Goal: Task Accomplishment & Management: Complete application form

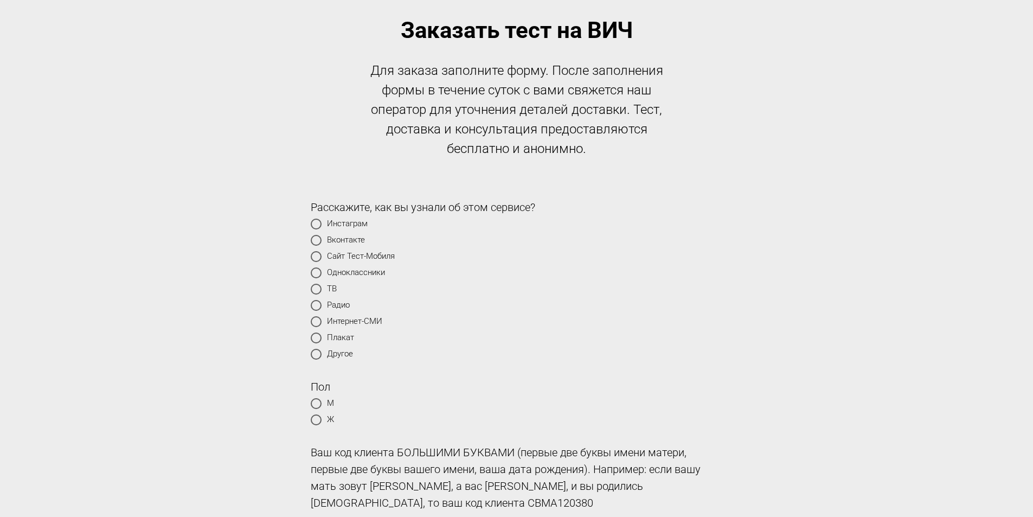
click at [316, 357] on div at bounding box center [316, 354] width 11 height 11
click at [316, 357] on input "Другое" at bounding box center [317, 355] width 7 height 7
radio input "true"
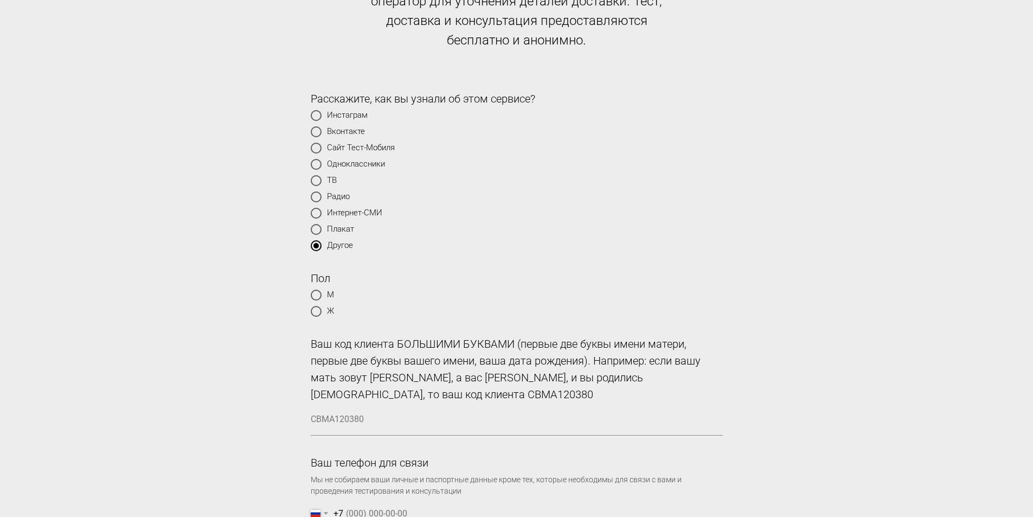
click at [316, 313] on div at bounding box center [316, 311] width 11 height 11
click at [316, 313] on input "Ж" at bounding box center [317, 312] width 7 height 7
radio input "true"
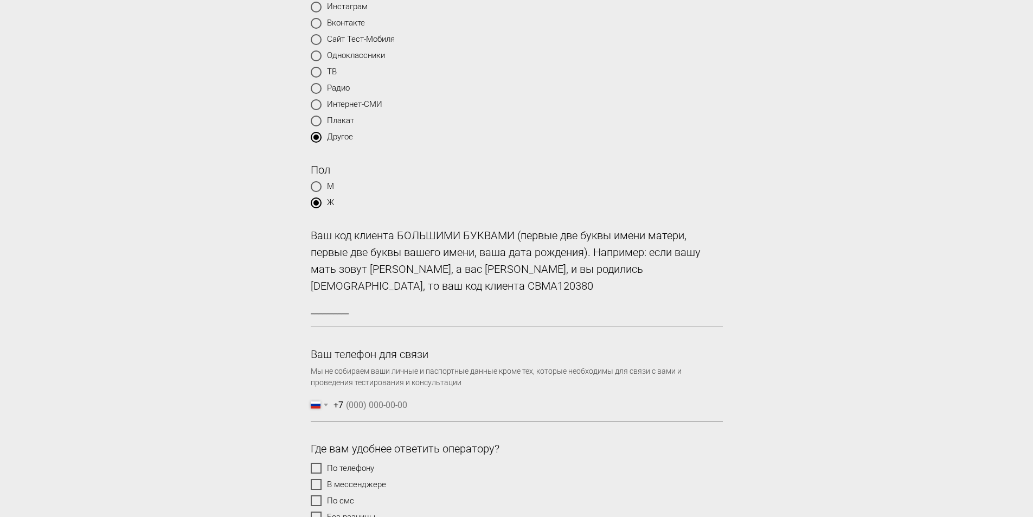
click at [347, 304] on input "__________" at bounding box center [517, 311] width 412 height 33
type input "ЮЛКР170402"
click at [465, 328] on div "Расскажите, как вы узнали об этом сервисе? Инстаграм Вконтакте Сайт Тест-Мобиля…" at bounding box center [517, 506] width 412 height 1049
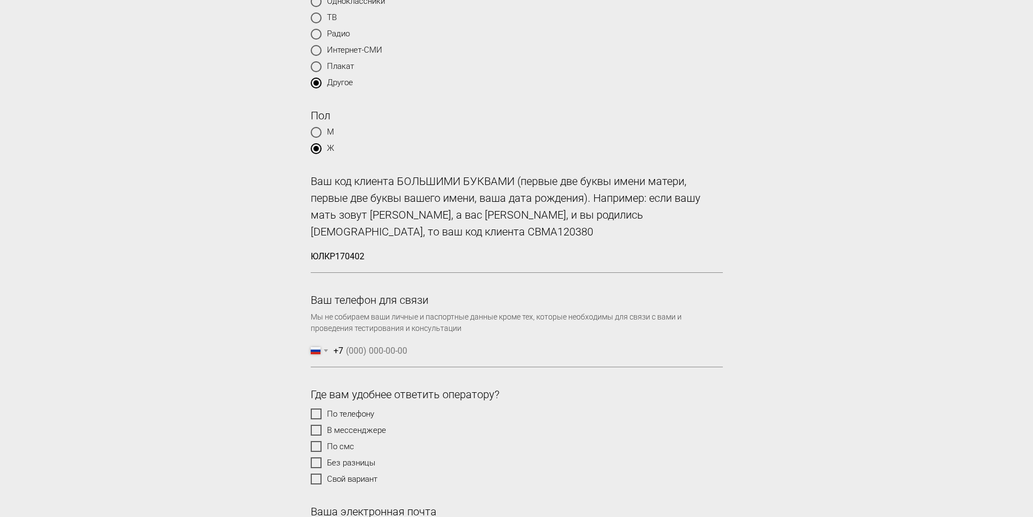
scroll to position [325, 0]
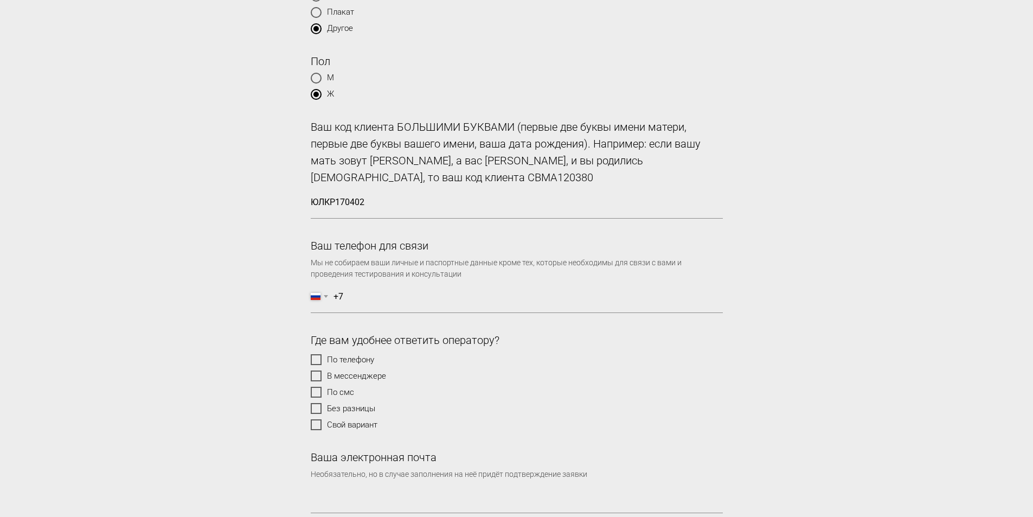
click at [401, 306] on input "Ваш телефон для связи" at bounding box center [534, 296] width 377 height 32
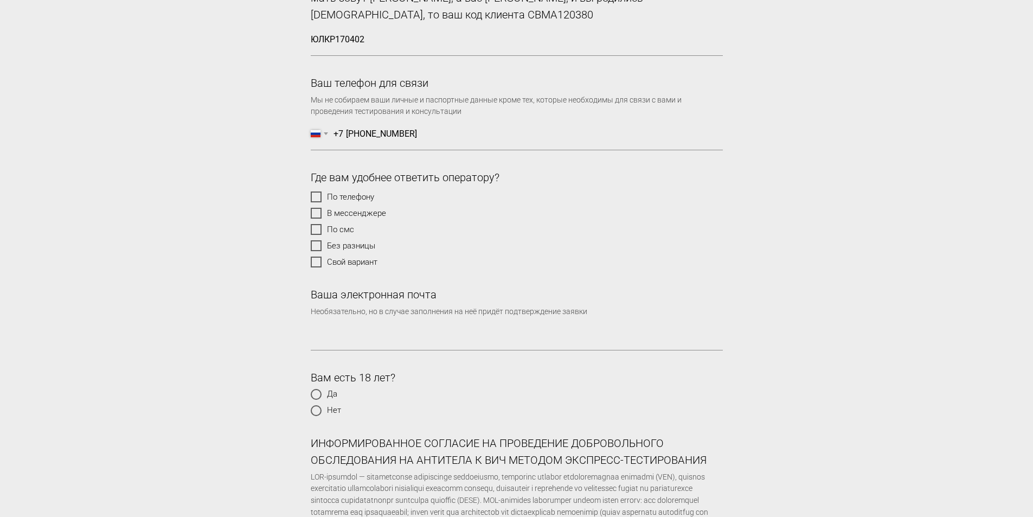
scroll to position [542, 0]
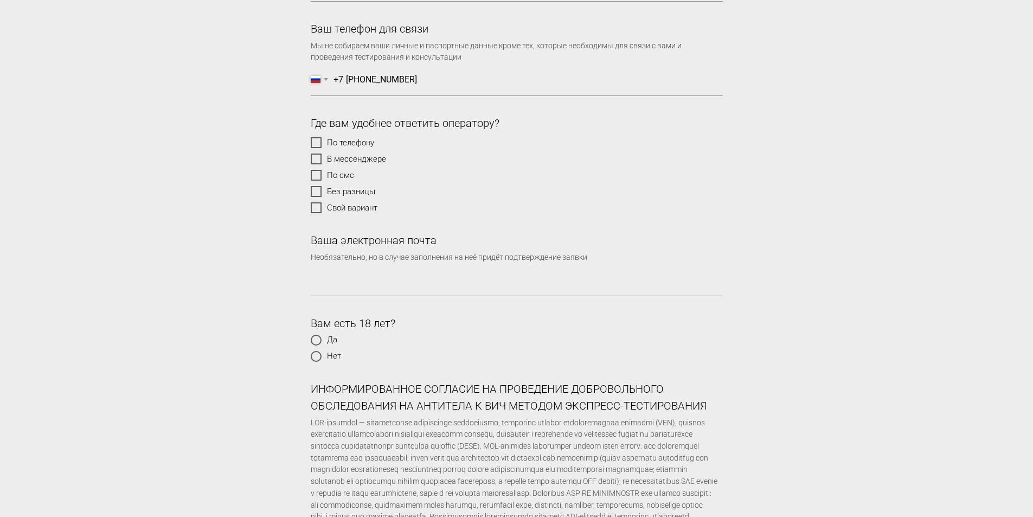
type input "[PHONE_NUMBER]"
click at [314, 147] on div at bounding box center [316, 142] width 11 height 11
click at [314, 146] on input "По телефону" at bounding box center [316, 142] width 7 height 7
click at [315, 145] on div at bounding box center [316, 142] width 11 height 11
click at [315, 145] on input "По телефону" at bounding box center [316, 142] width 7 height 7
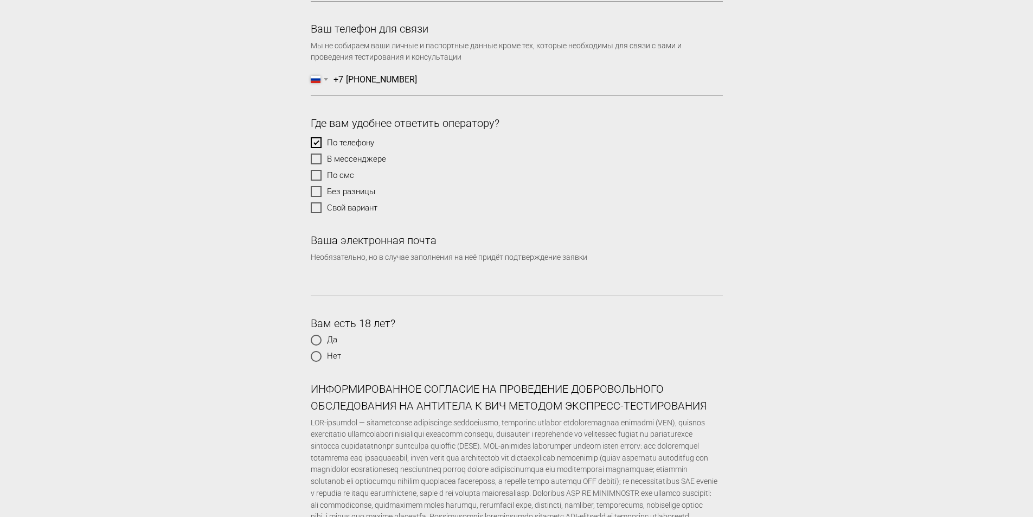
checkbox input "false"
click at [317, 163] on div at bounding box center [316, 159] width 11 height 11
click at [317, 163] on input "В мессенджере" at bounding box center [316, 159] width 7 height 7
checkbox input "true"
click at [318, 141] on div at bounding box center [316, 142] width 11 height 11
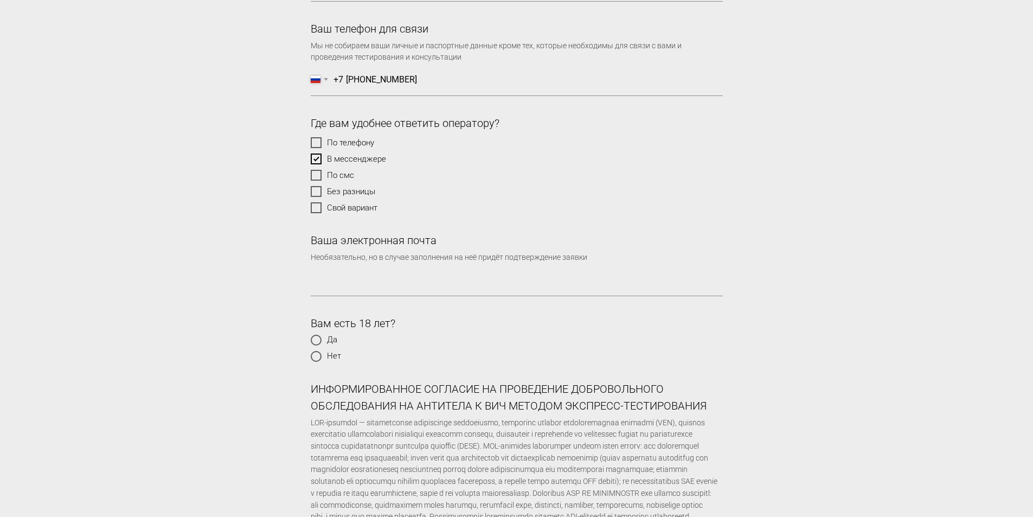
click at [318, 141] on input "По телефону" at bounding box center [316, 142] width 7 height 7
checkbox input "true"
click at [317, 157] on div at bounding box center [316, 159] width 11 height 11
click at [317, 157] on input "В мессенджере" at bounding box center [316, 159] width 7 height 7
checkbox input "false"
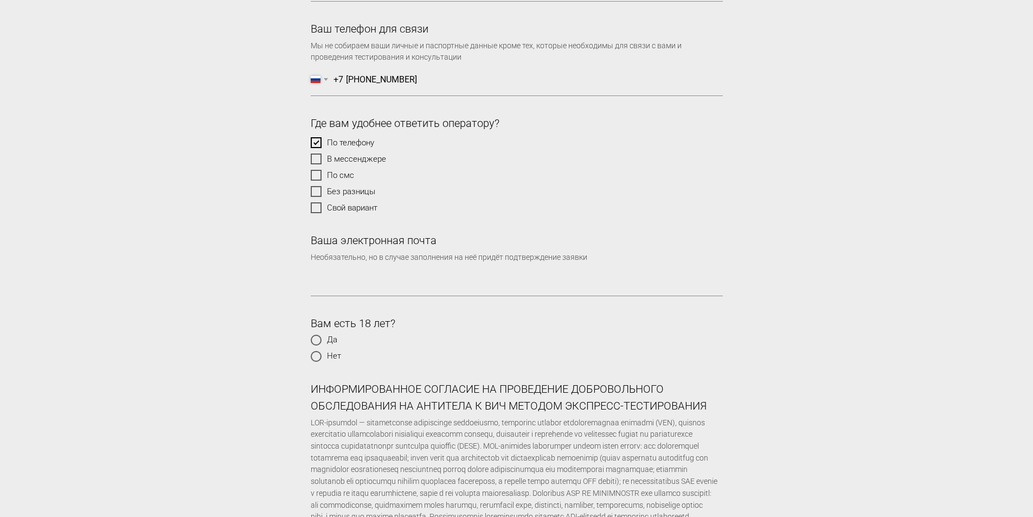
click at [318, 144] on div at bounding box center [316, 142] width 11 height 11
click at [318, 144] on input "По телефону" at bounding box center [316, 142] width 7 height 7
checkbox input "false"
click at [315, 194] on div at bounding box center [316, 191] width 11 height 11
click at [315, 194] on input "Без разницы" at bounding box center [316, 191] width 7 height 7
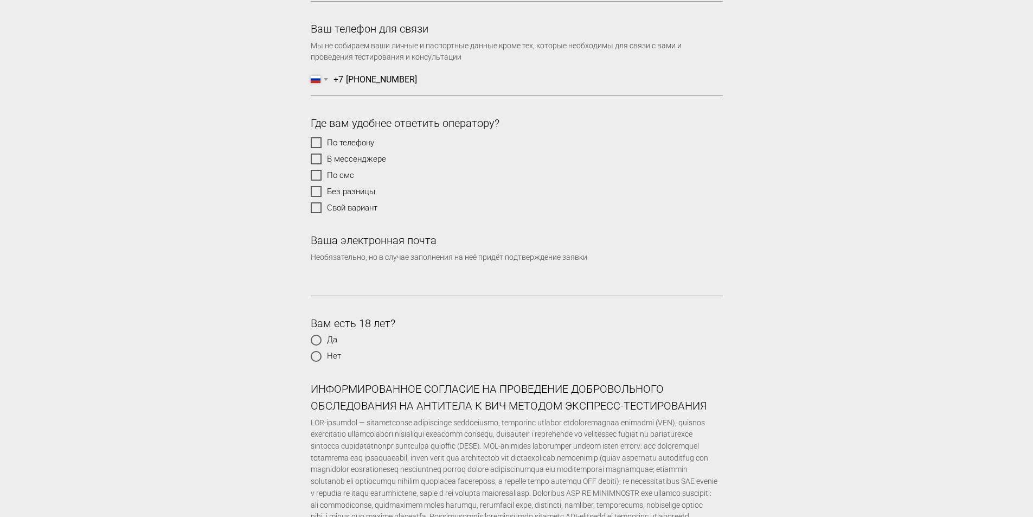
checkbox input "true"
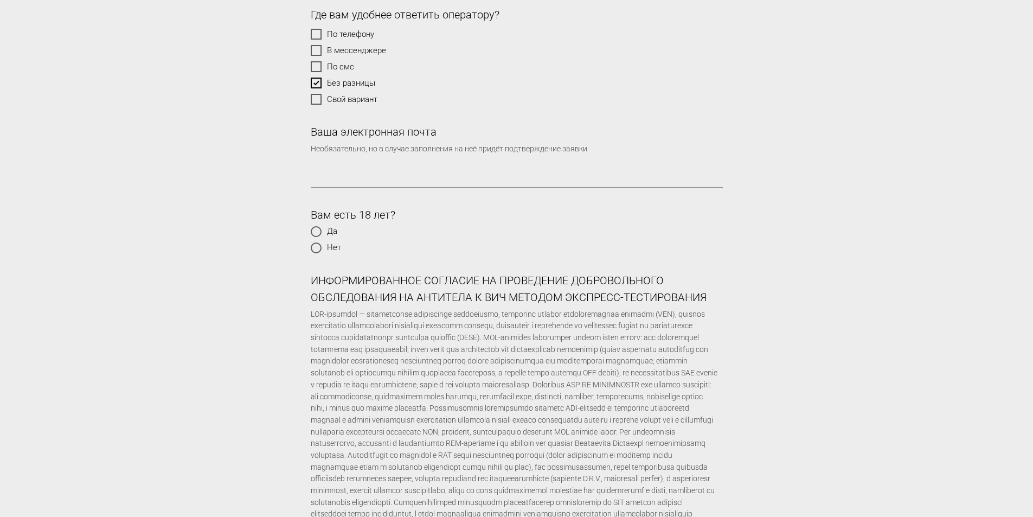
click at [376, 185] on input "Ваша электронная почта" at bounding box center [517, 171] width 412 height 33
type input "[EMAIL_ADDRESS][DOMAIN_NAME]"
click at [611, 231] on label "Да" at bounding box center [517, 231] width 412 height 11
click at [321, 231] on input "Да" at bounding box center [317, 232] width 7 height 7
radio input "true"
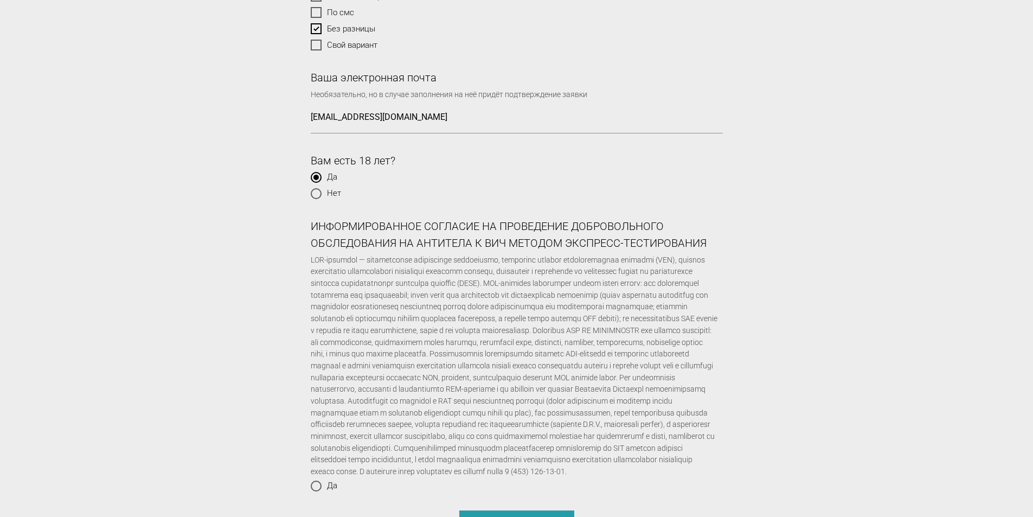
scroll to position [814, 0]
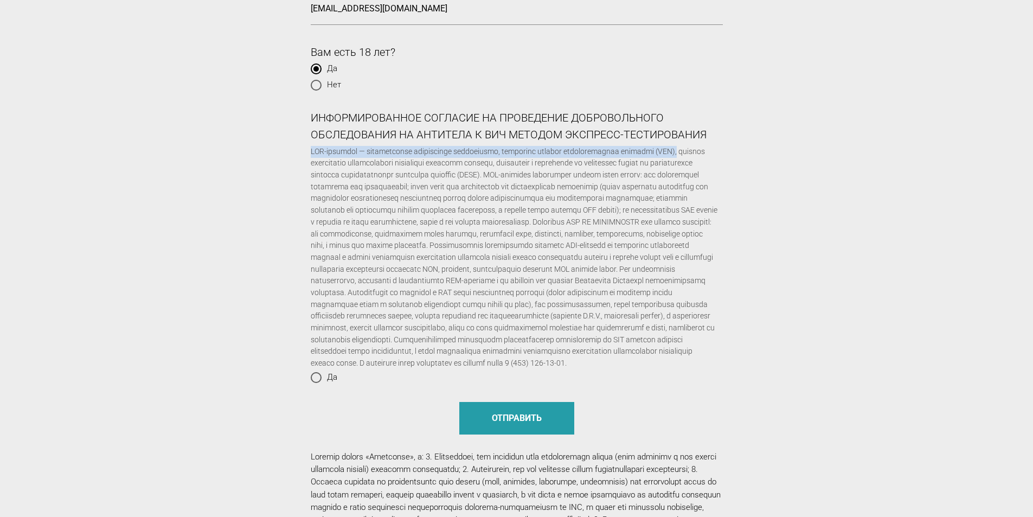
drag, startPoint x: 306, startPoint y: 154, endPoint x: 778, endPoint y: 155, distance: 472.5
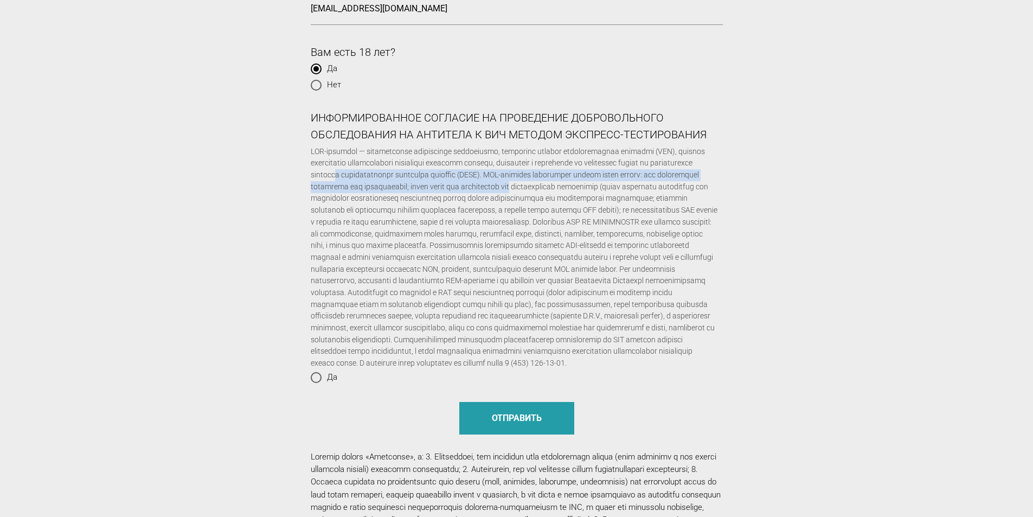
drag, startPoint x: 433, startPoint y: 176, endPoint x: 694, endPoint y: 184, distance: 261.1
click at [694, 184] on div at bounding box center [517, 256] width 412 height 226
drag, startPoint x: 649, startPoint y: 176, endPoint x: 640, endPoint y: 176, distance: 9.2
click at [648, 176] on div at bounding box center [517, 256] width 412 height 226
click at [608, 174] on div at bounding box center [517, 256] width 412 height 226
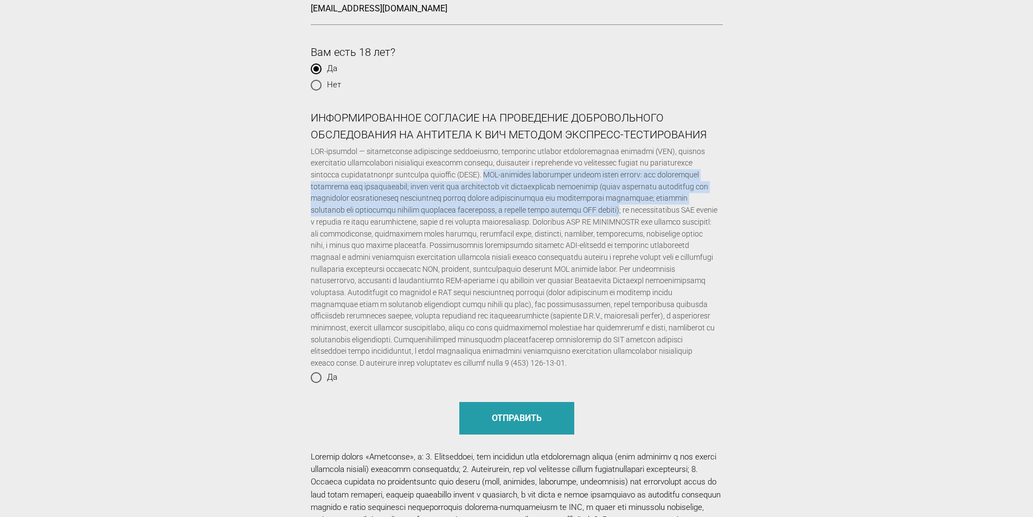
drag, startPoint x: 605, startPoint y: 174, endPoint x: 491, endPoint y: 226, distance: 125.3
click at [491, 226] on div at bounding box center [517, 256] width 412 height 226
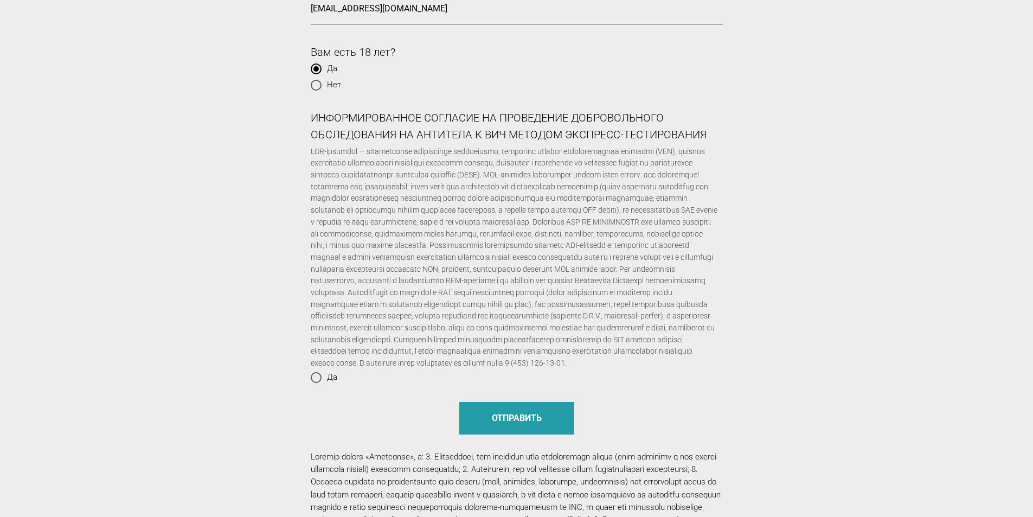
click at [496, 225] on div at bounding box center [517, 256] width 412 height 226
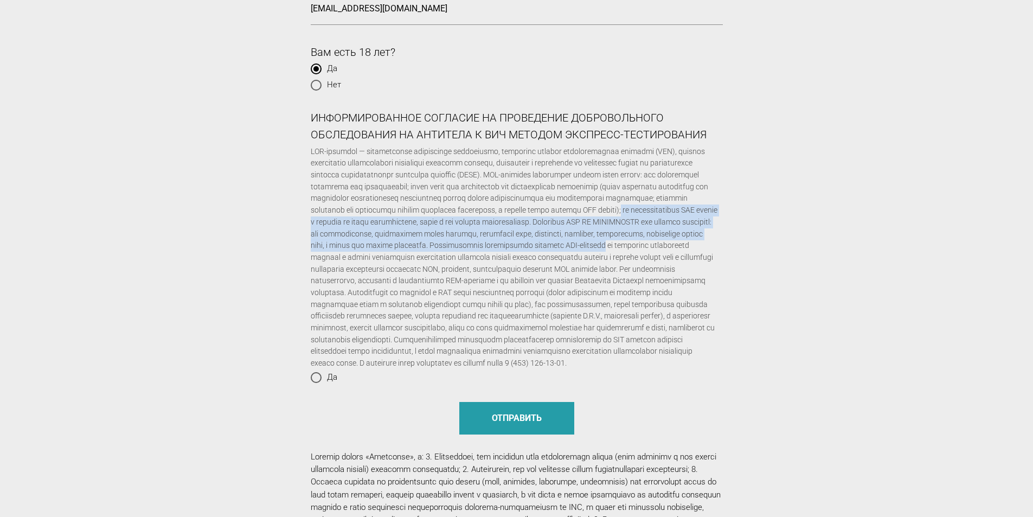
drag, startPoint x: 494, startPoint y: 222, endPoint x: 730, endPoint y: 259, distance: 238.8
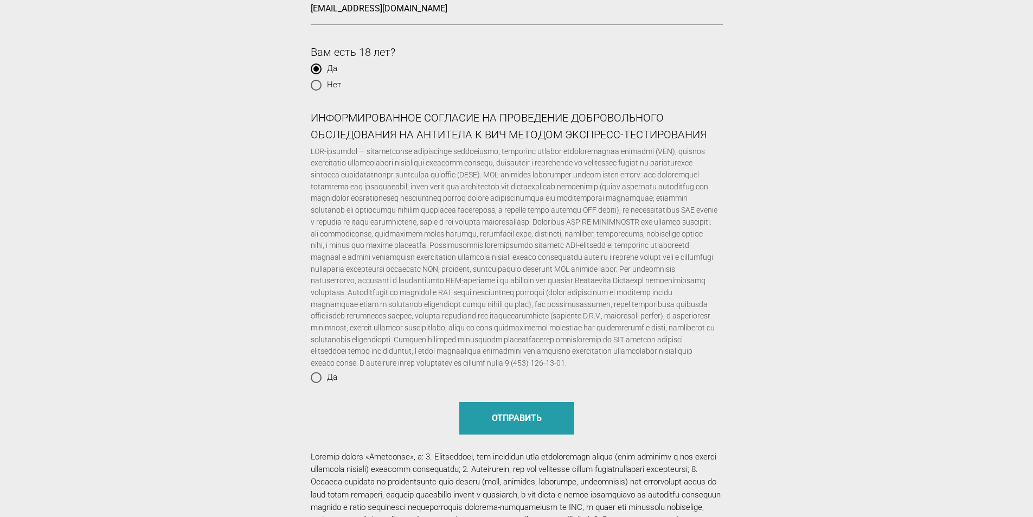
click at [342, 271] on div at bounding box center [517, 256] width 412 height 226
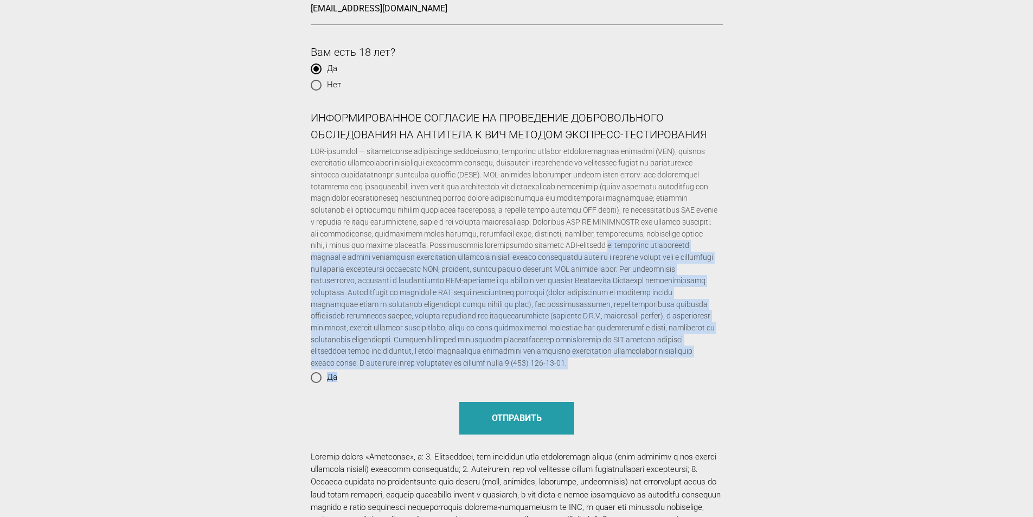
drag, startPoint x: 300, startPoint y: 272, endPoint x: 731, endPoint y: 408, distance: 452.1
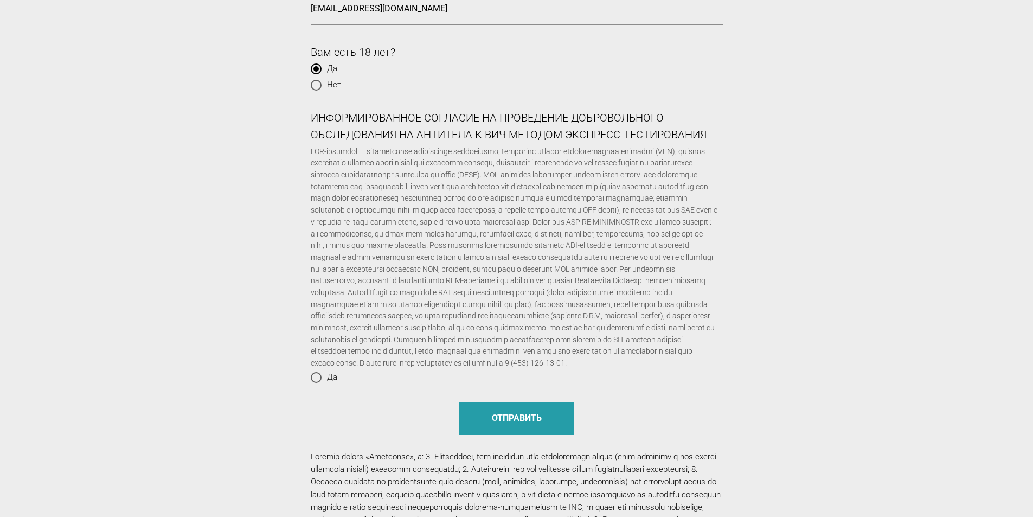
scroll to position [922, 0]
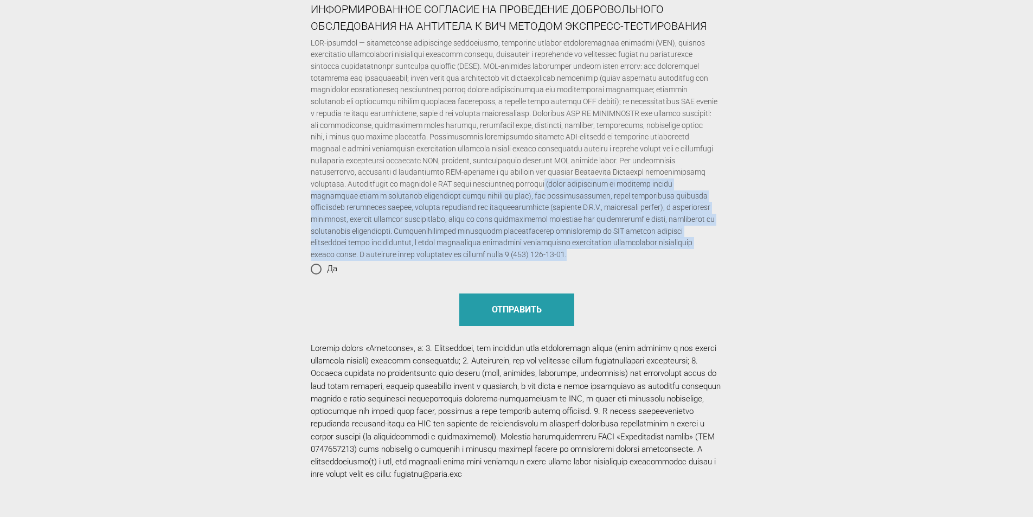
drag, startPoint x: 475, startPoint y: 209, endPoint x: 707, endPoint y: 289, distance: 245.5
click at [719, 261] on div at bounding box center [517, 148] width 412 height 226
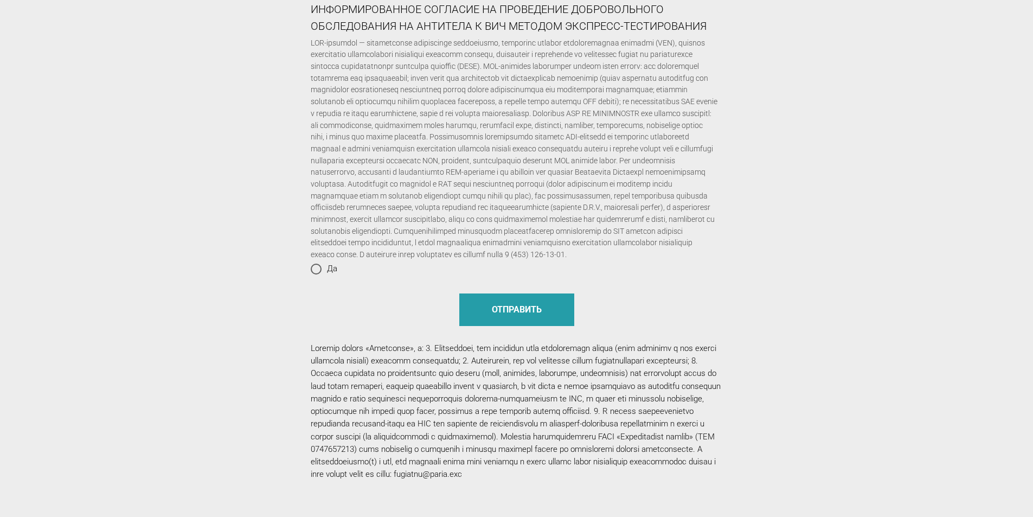
click at [321, 274] on div at bounding box center [316, 269] width 11 height 11
click at [321, 273] on input "Да" at bounding box center [317, 269] width 7 height 7
radio input "true"
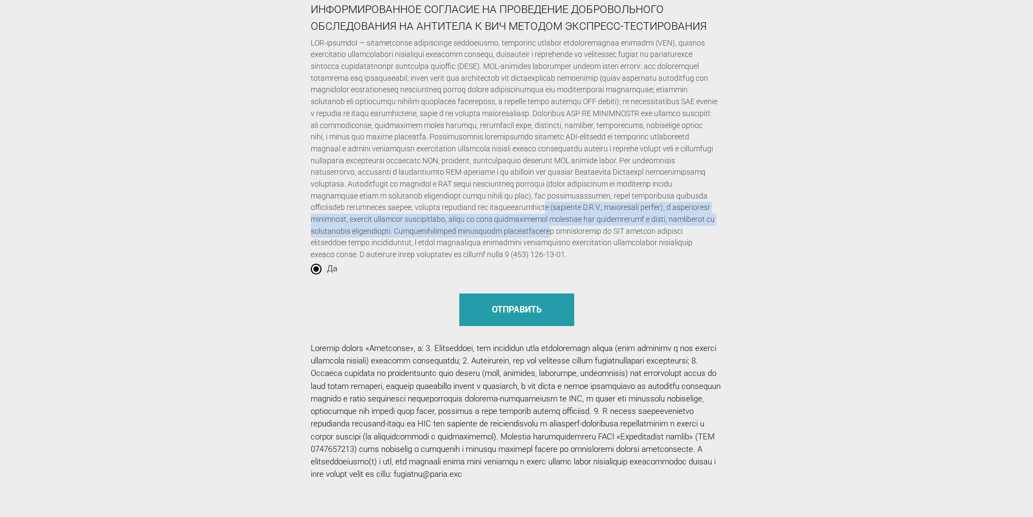
drag, startPoint x: 532, startPoint y: 232, endPoint x: 708, endPoint y: 252, distance: 176.9
click at [708, 252] on div at bounding box center [517, 148] width 412 height 226
click at [573, 229] on div at bounding box center [517, 148] width 412 height 226
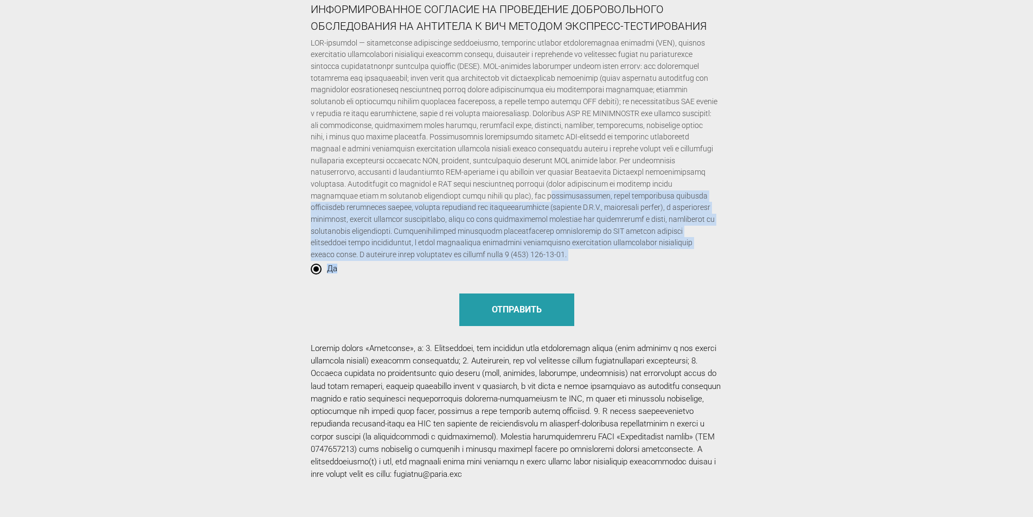
drag, startPoint x: 498, startPoint y: 219, endPoint x: 730, endPoint y: 297, distance: 244.6
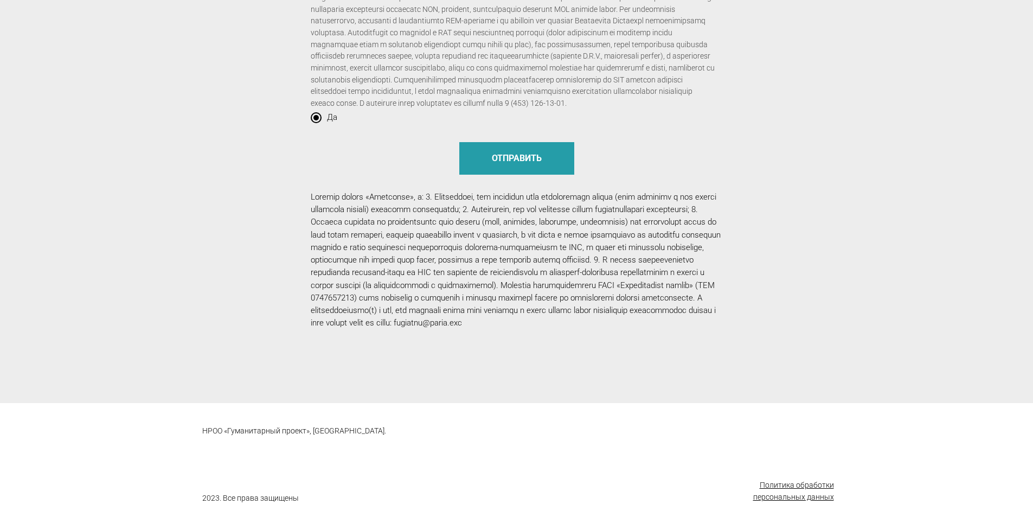
scroll to position [971, 0]
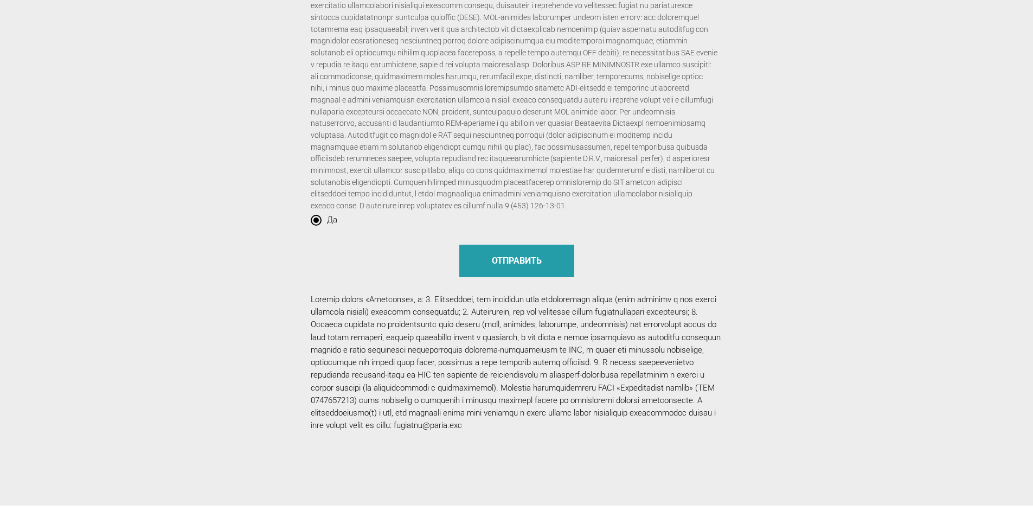
click at [556, 277] on button "ОТПРАВИТЬ" at bounding box center [516, 261] width 115 height 33
radio input "false"
checkbox input "false"
radio input "false"
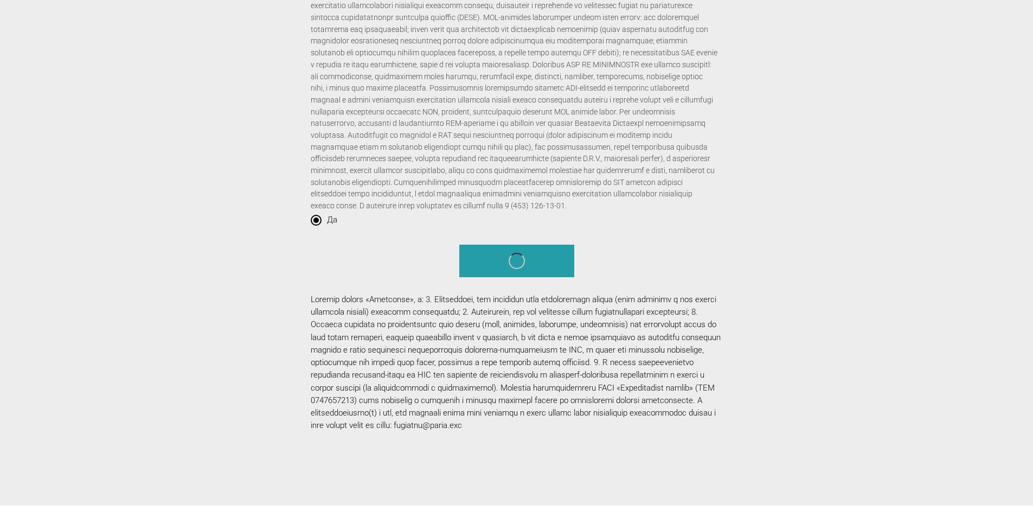
radio input "false"
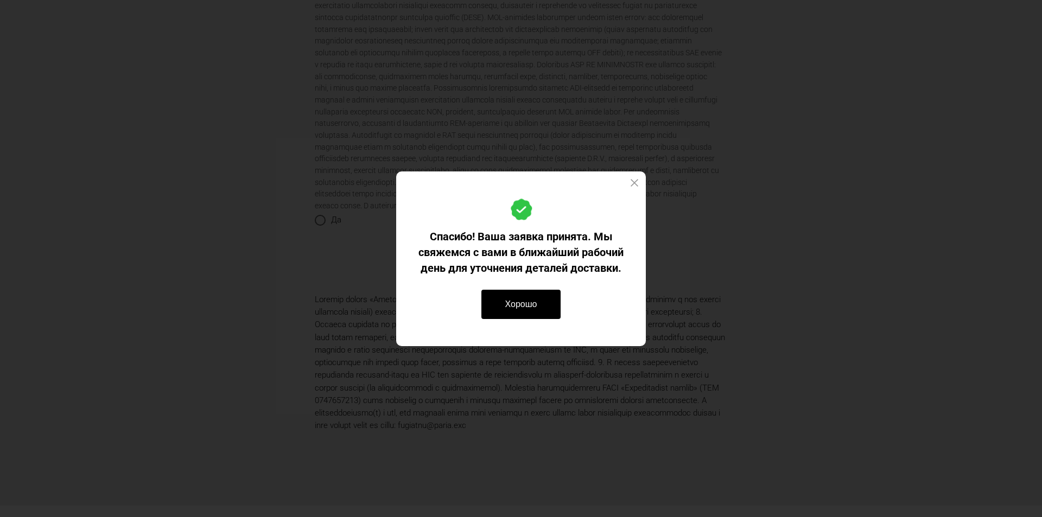
click at [515, 310] on button "Хорошо" at bounding box center [521, 304] width 80 height 29
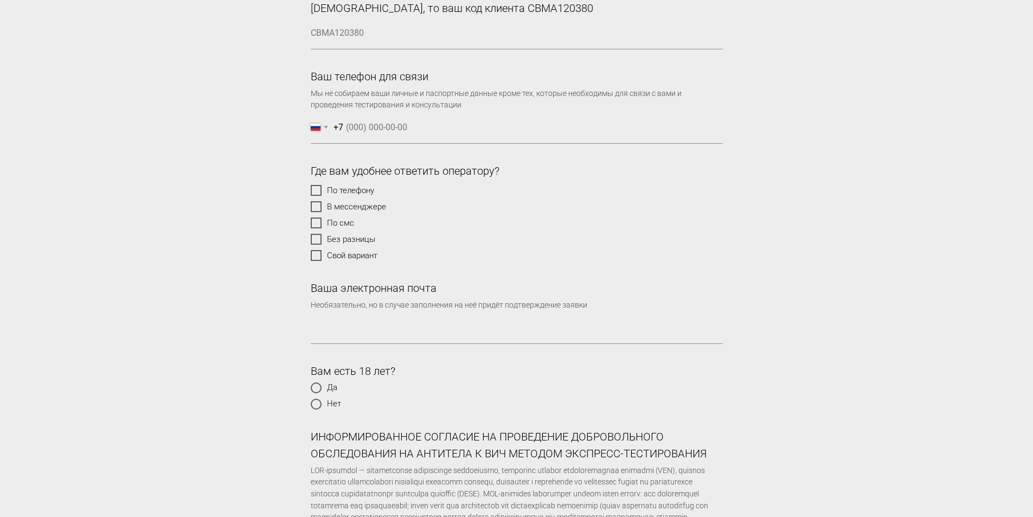
scroll to position [0, 0]
